Goal: Transaction & Acquisition: Purchase product/service

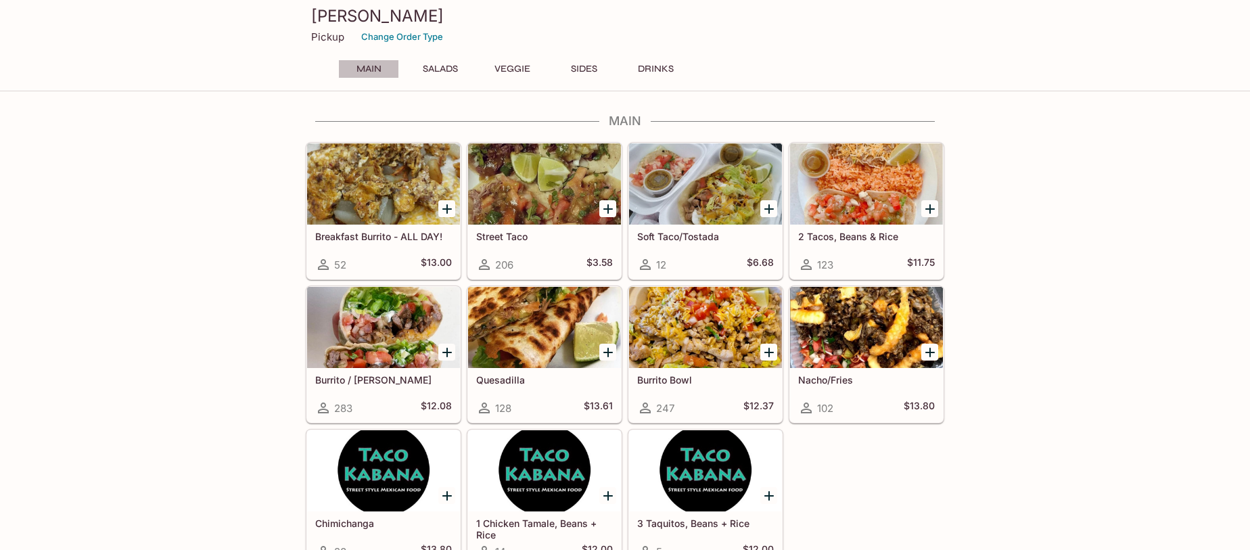
click at [366, 67] on button "Main" at bounding box center [368, 69] width 61 height 19
click at [524, 68] on button "Veggie" at bounding box center [512, 69] width 61 height 19
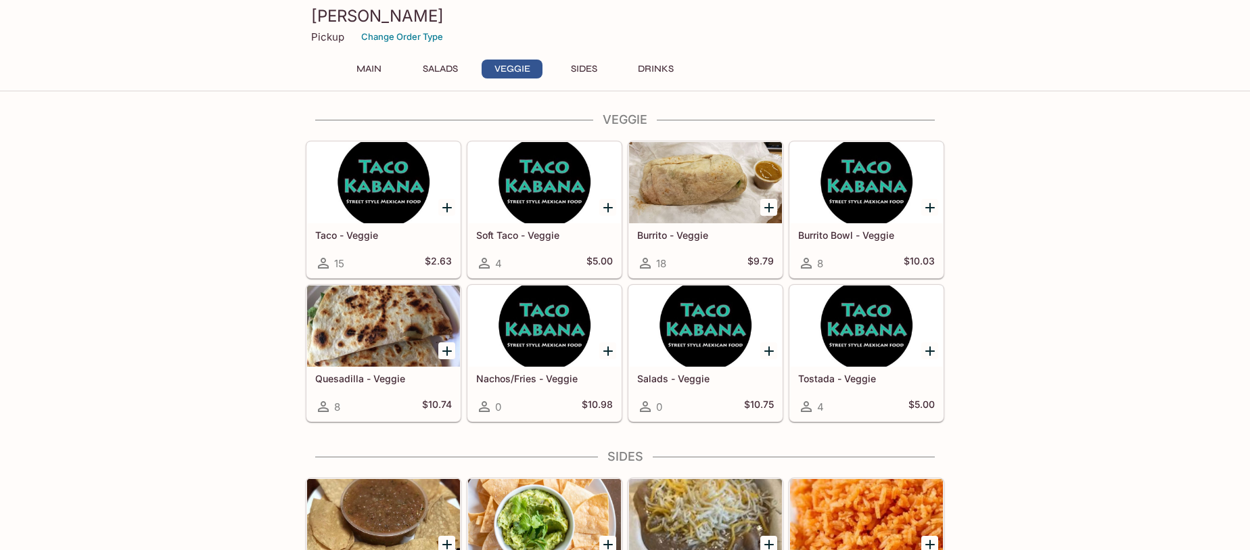
scroll to position [678, 0]
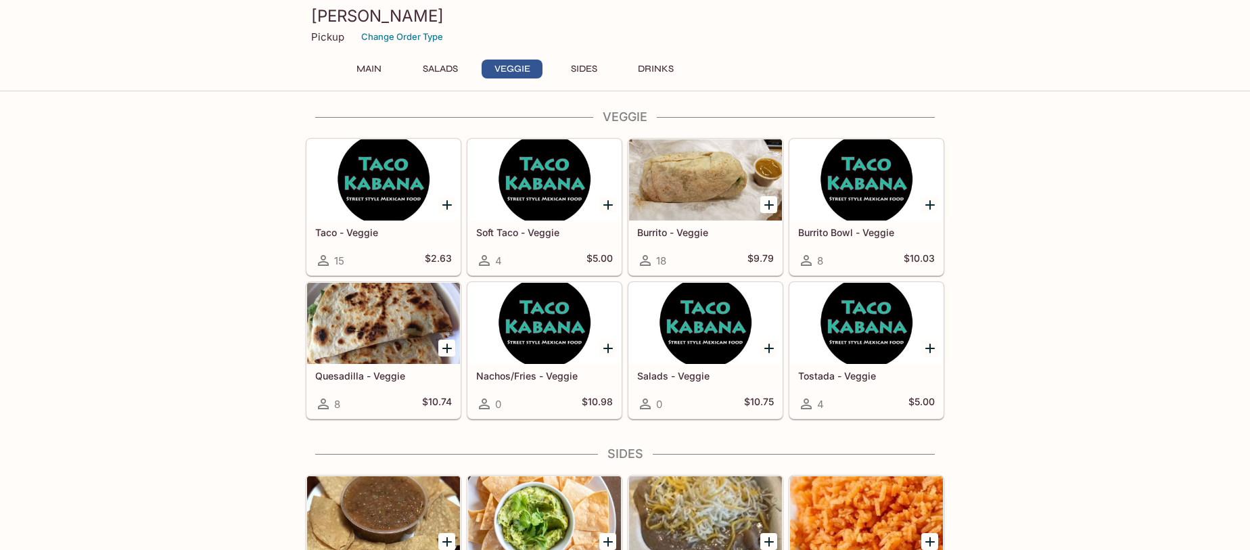
click at [836, 189] on div at bounding box center [866, 179] width 153 height 81
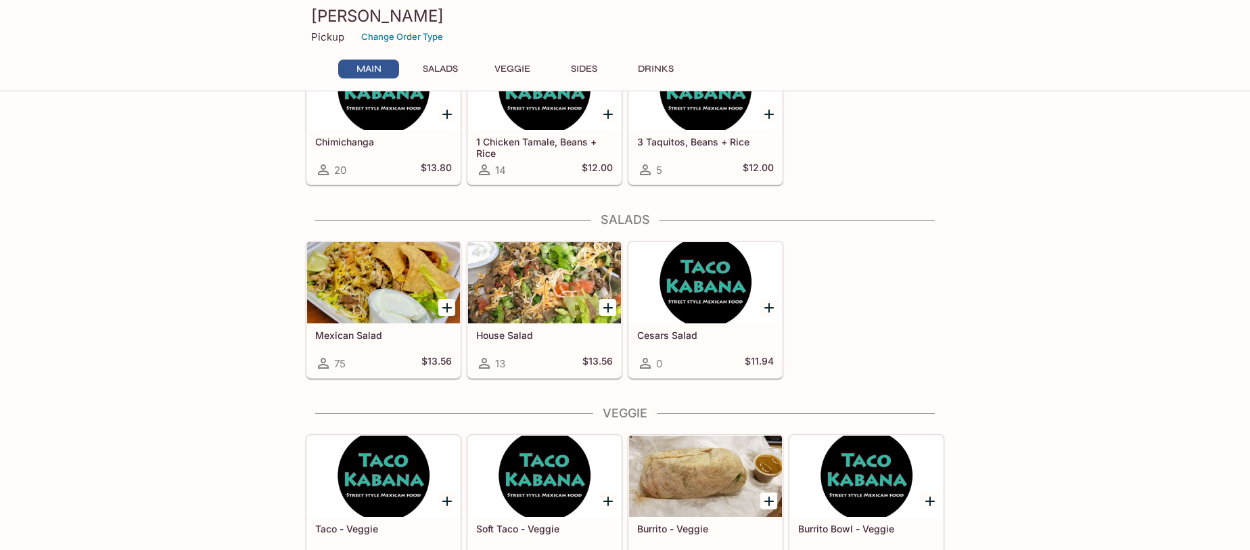
scroll to position [370, 0]
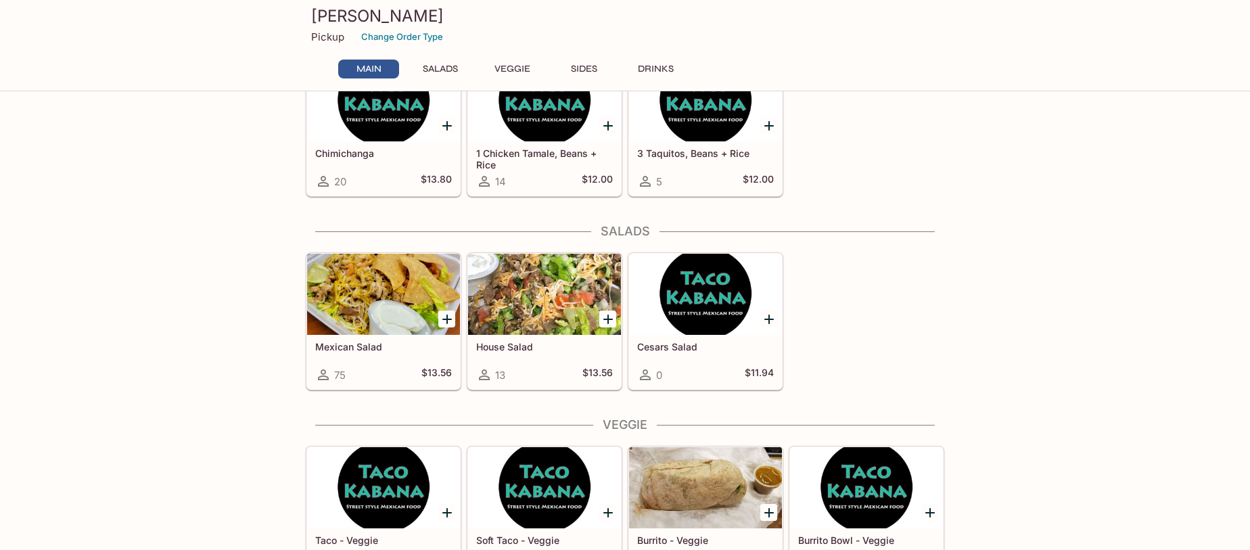
click at [352, 288] on div at bounding box center [383, 294] width 153 height 81
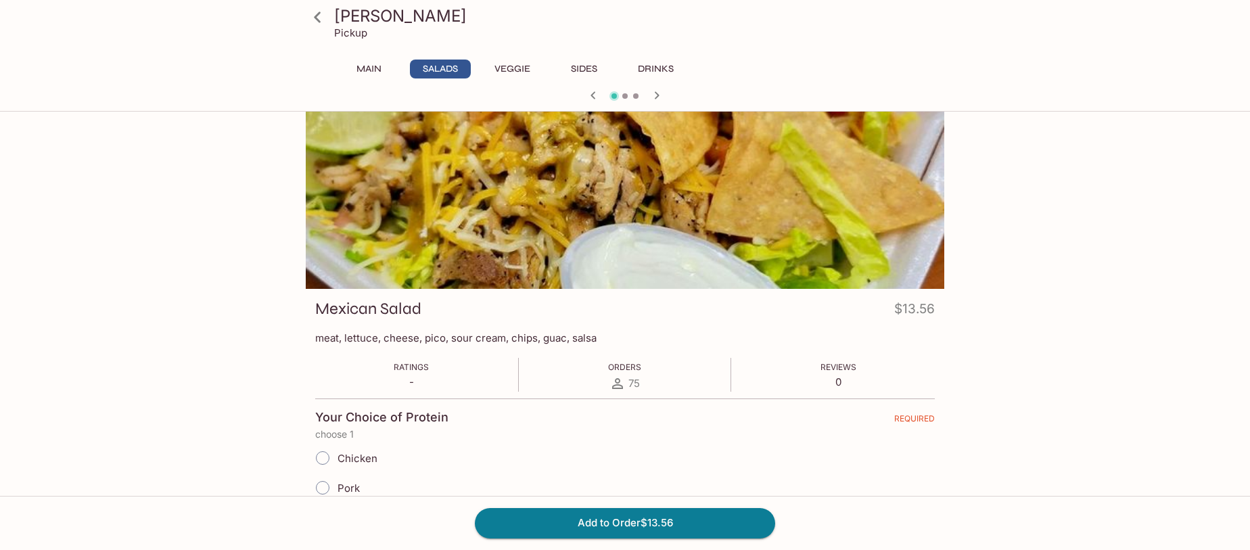
scroll to position [24, 0]
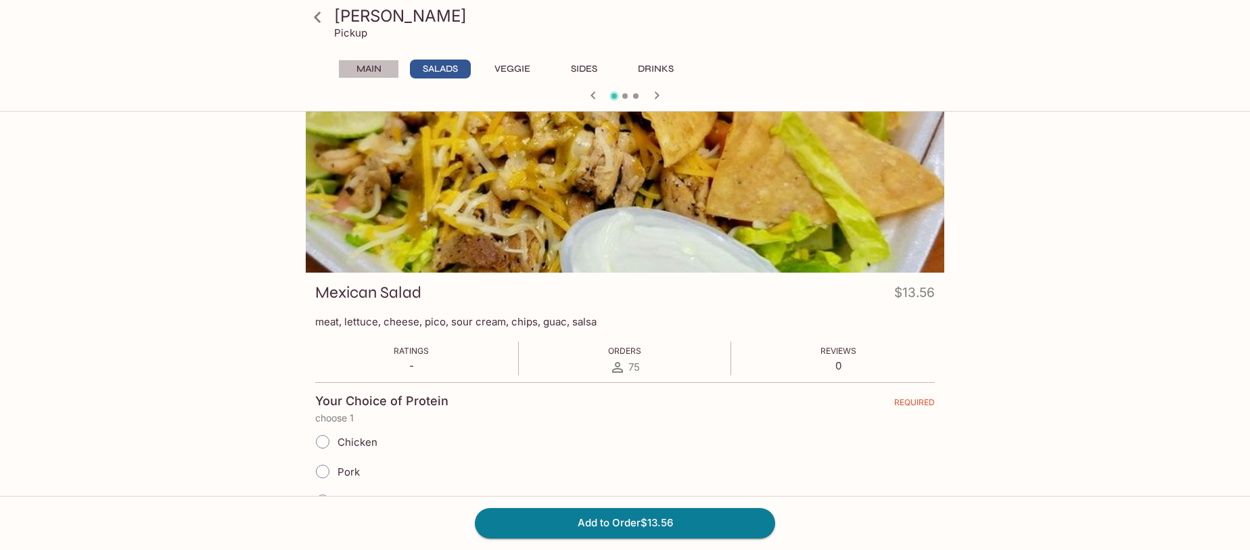
click at [365, 65] on button "Main" at bounding box center [368, 69] width 61 height 19
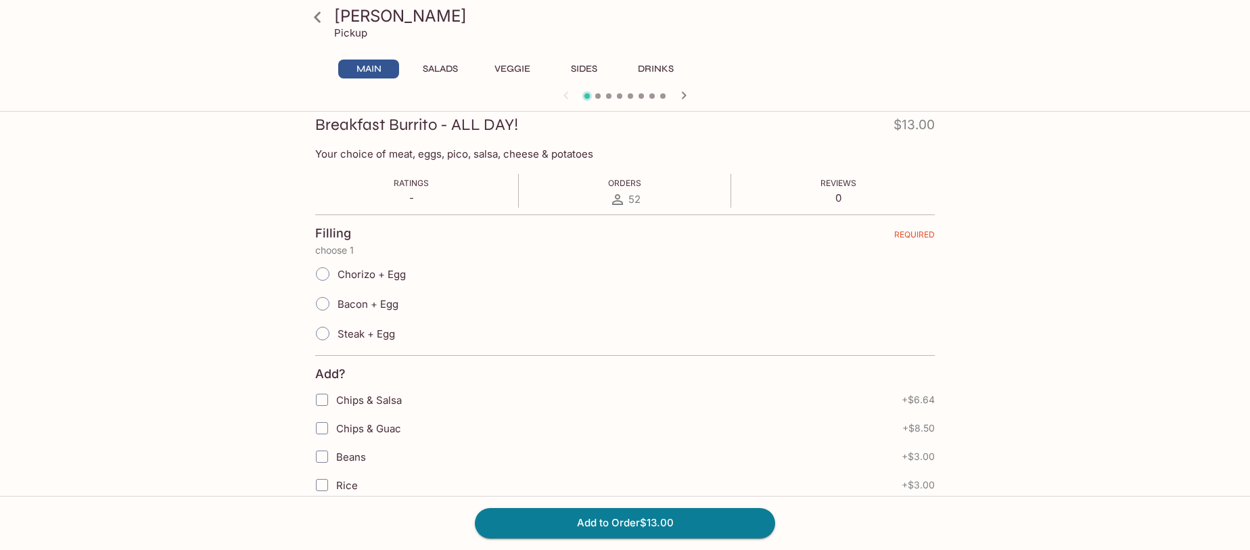
scroll to position [191, 0]
click at [387, 67] on button "Main" at bounding box center [368, 69] width 61 height 19
click at [316, 16] on icon at bounding box center [318, 17] width 24 height 24
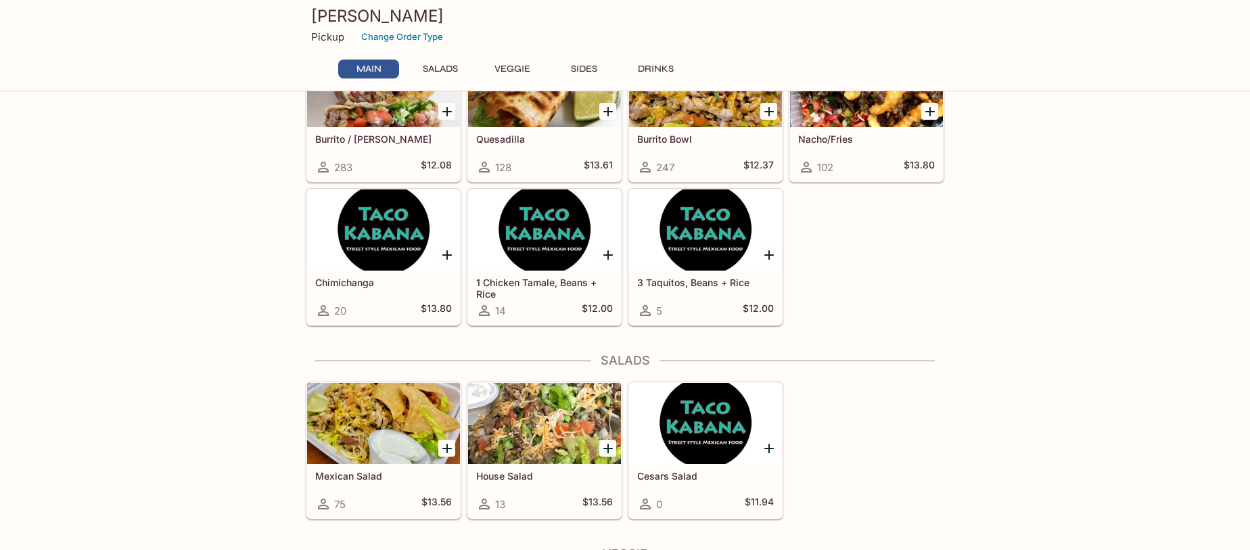
scroll to position [244, 0]
